Goal: Communication & Community: Share content

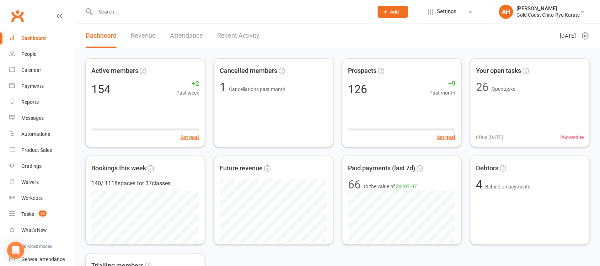
click at [118, 14] on input "text" at bounding box center [230, 12] width 275 height 10
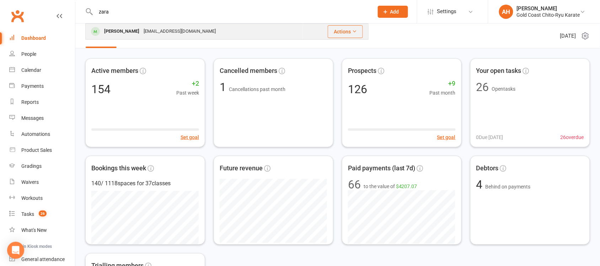
type input "zara"
click at [121, 31] on div "[PERSON_NAME]" at bounding box center [121, 31] width 39 height 10
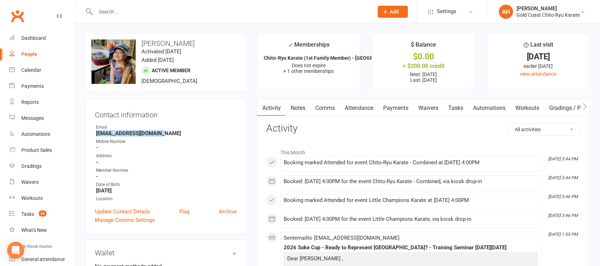
drag, startPoint x: 162, startPoint y: 134, endPoint x: 91, endPoint y: 135, distance: 71.5
click at [91, 135] on div "Contact information Owner Email [EMAIL_ADDRESS][DOMAIN_NAME] Mobile Number - Ad…" at bounding box center [165, 165] width 161 height 135
copy strong "[EMAIL_ADDRESS][DOMAIN_NAME]"
click at [118, 11] on input "text" at bounding box center [230, 12] width 275 height 10
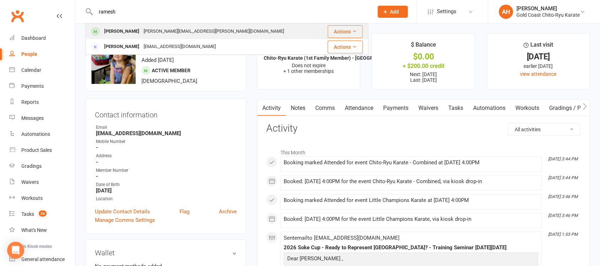
type input "ramesh"
click at [125, 33] on div "[PERSON_NAME]" at bounding box center [121, 31] width 39 height 10
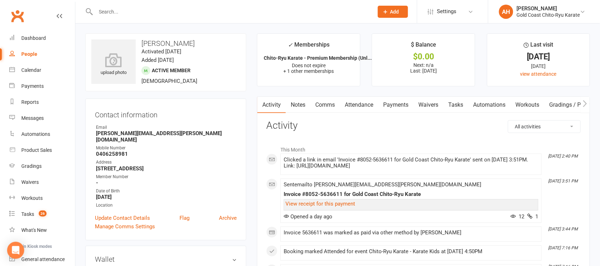
click at [328, 104] on link "Comms" at bounding box center [325, 105] width 30 height 16
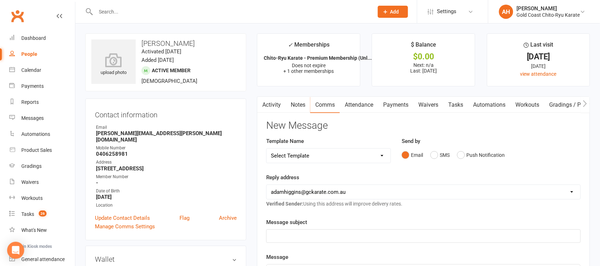
click at [381, 152] on select "Select Template [Email] Billing - Annual Payment due to be processed [Email] Bi…" at bounding box center [329, 156] width 124 height 14
select select "64"
click at [267, 149] on select "Select Template [Email] Billing - Annual Payment due to be processed [Email] Bi…" at bounding box center [329, 156] width 124 height 14
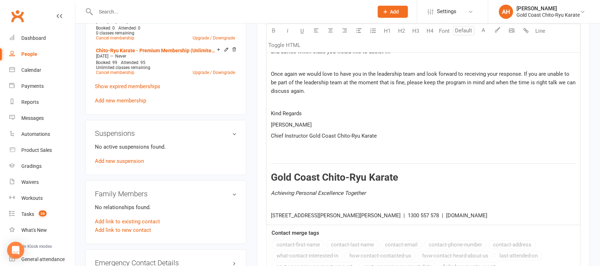
scroll to position [667, 0]
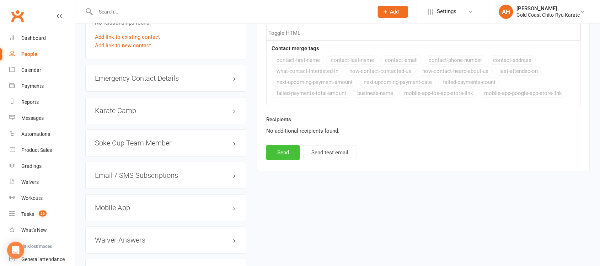
click at [283, 154] on button "Send" at bounding box center [283, 152] width 34 height 15
select select
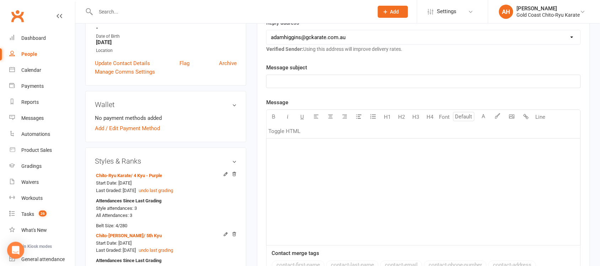
scroll to position [0, 0]
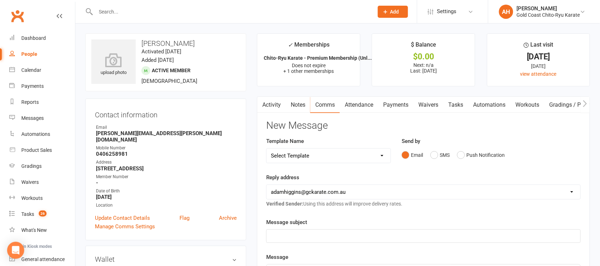
click at [125, 12] on input "text" at bounding box center [230, 12] width 275 height 10
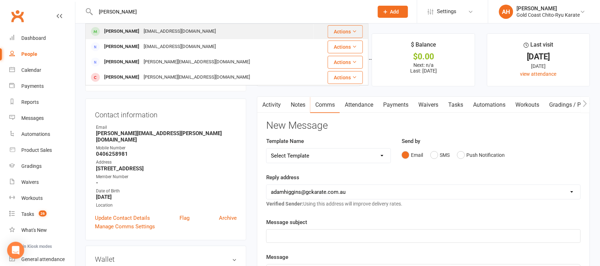
type input "[PERSON_NAME]"
click at [125, 34] on div "[PERSON_NAME]" at bounding box center [121, 31] width 39 height 10
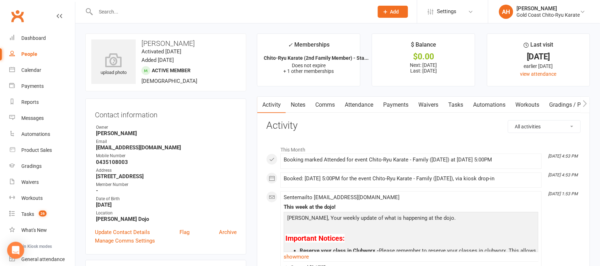
click at [585, 104] on icon "button" at bounding box center [585, 103] width 4 height 7
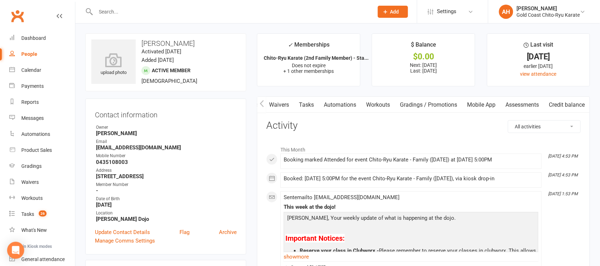
click at [482, 107] on link "Mobile App" at bounding box center [481, 105] width 38 height 16
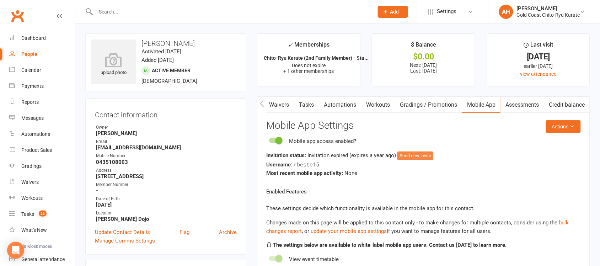
click at [418, 155] on button "Send new invite" at bounding box center [415, 155] width 36 height 9
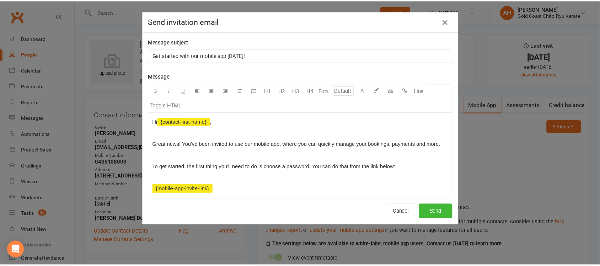
scroll to position [0, 149]
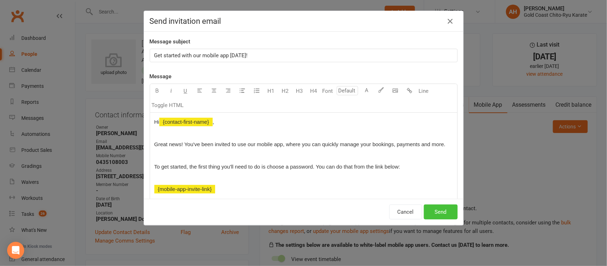
click at [441, 210] on button "Send" at bounding box center [441, 211] width 34 height 15
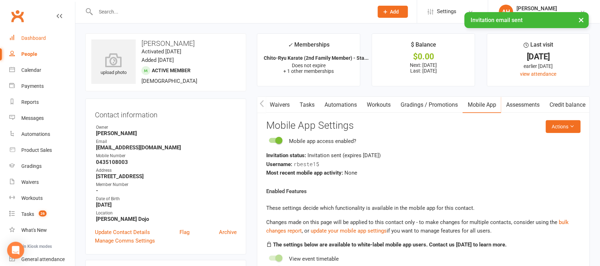
click at [41, 36] on div "Dashboard" at bounding box center [33, 38] width 25 height 6
